Goal: Task Accomplishment & Management: Use online tool/utility

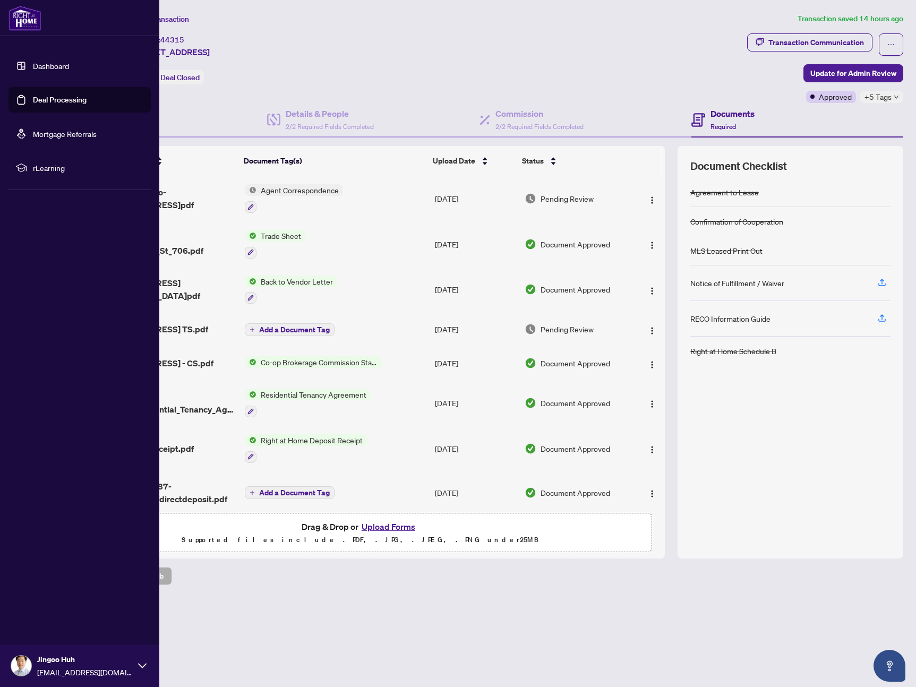
click at [58, 97] on link "Deal Processing" at bounding box center [60, 100] width 54 height 10
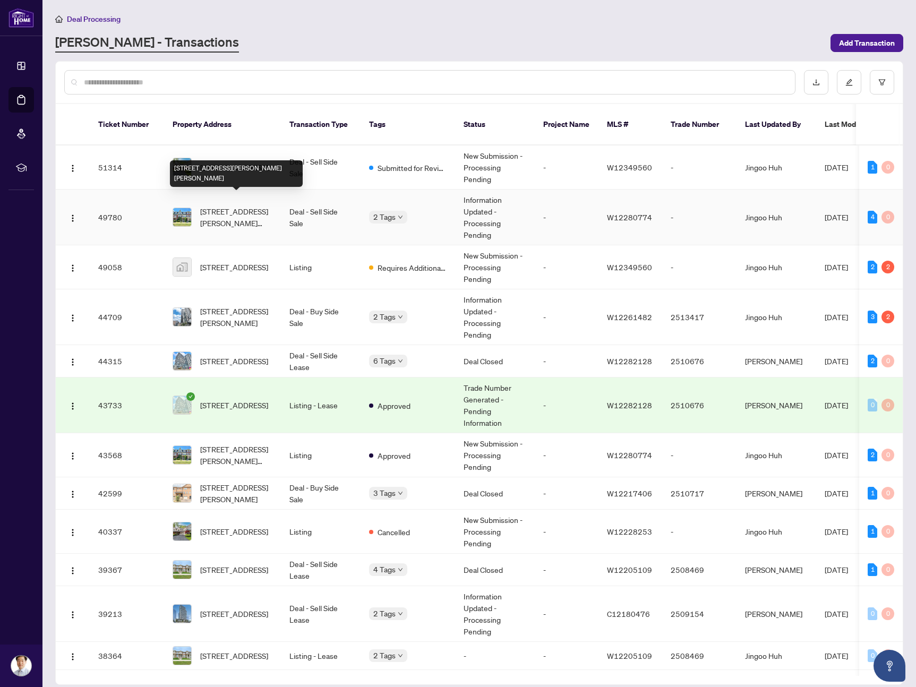
click at [230, 206] on span "[STREET_ADDRESS][PERSON_NAME][PERSON_NAME]" at bounding box center [236, 217] width 72 height 23
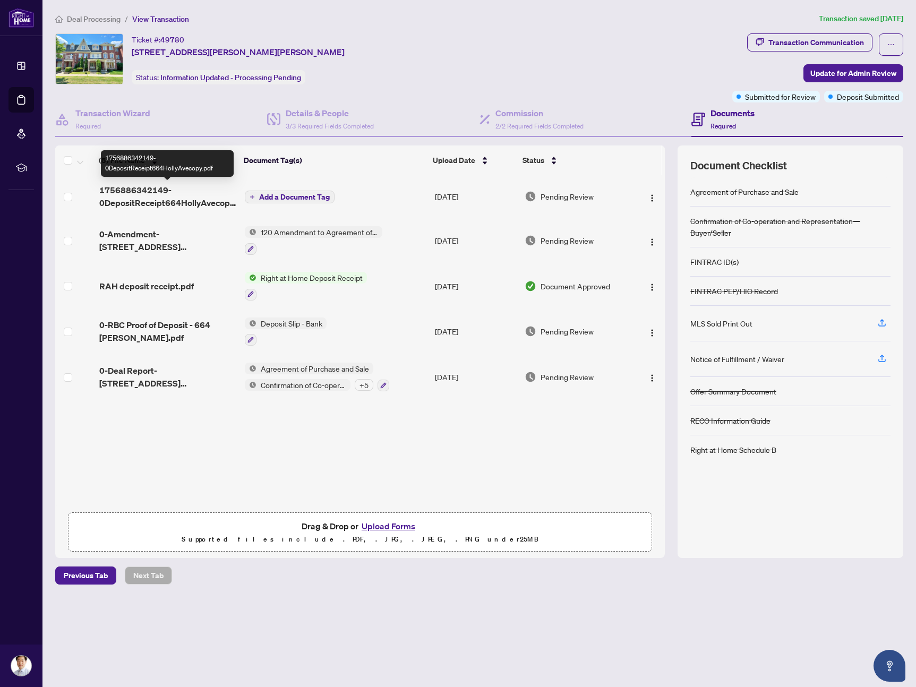
click at [169, 203] on span "1756886342149-0DepositReceipt664HollyAvecopy.pdf" at bounding box center [167, 196] width 137 height 25
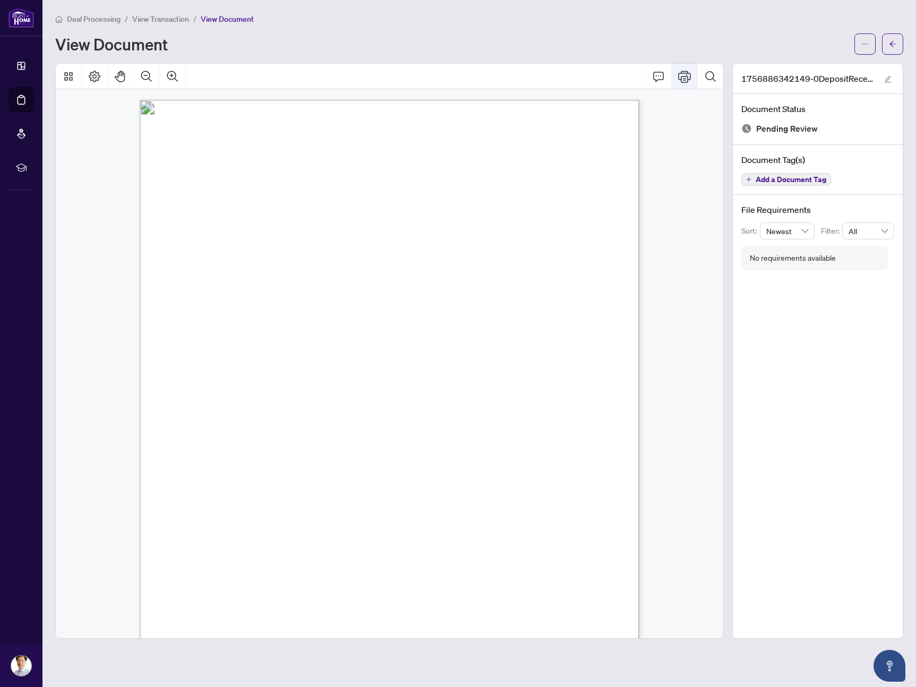
click at [679, 80] on icon "Print" at bounding box center [684, 76] width 13 height 13
